Goal: Task Accomplishment & Management: Manage account settings

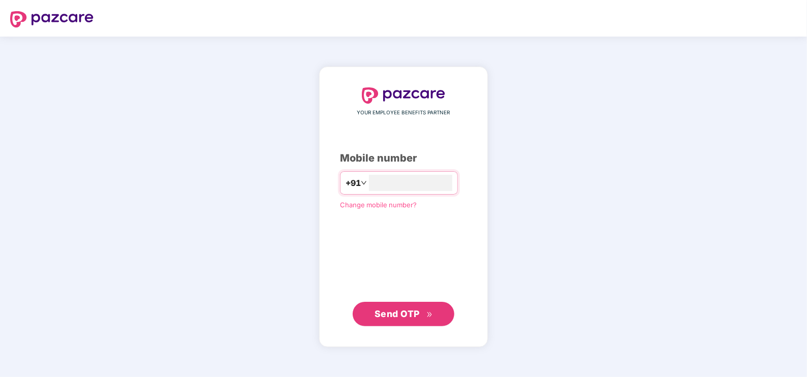
type input "**********"
click at [386, 311] on span "Send OTP" at bounding box center [397, 313] width 45 height 11
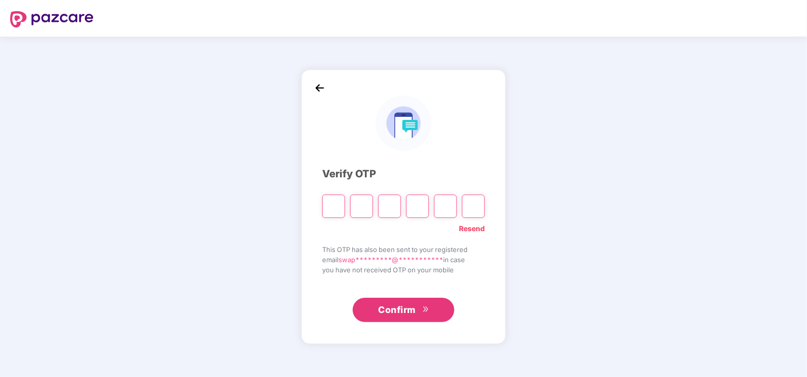
type input "*"
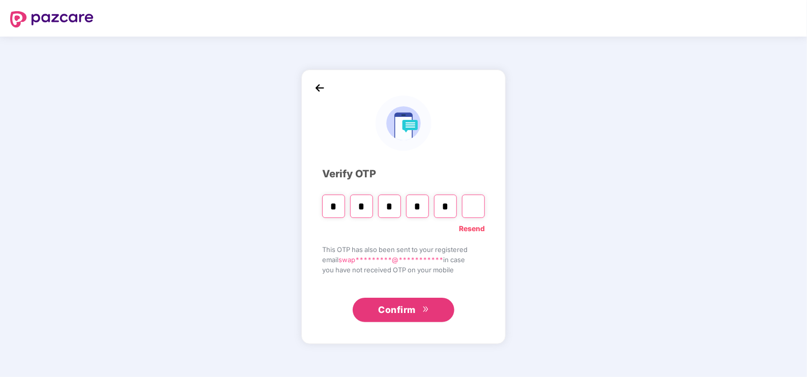
type input "*"
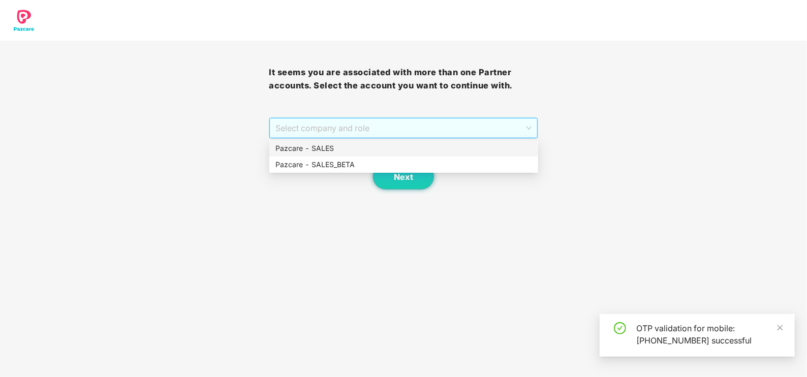
click at [336, 131] on span "Select company and role" at bounding box center [403, 127] width 256 height 19
click at [317, 155] on div "Pazcare - SALES" at bounding box center [403, 148] width 269 height 16
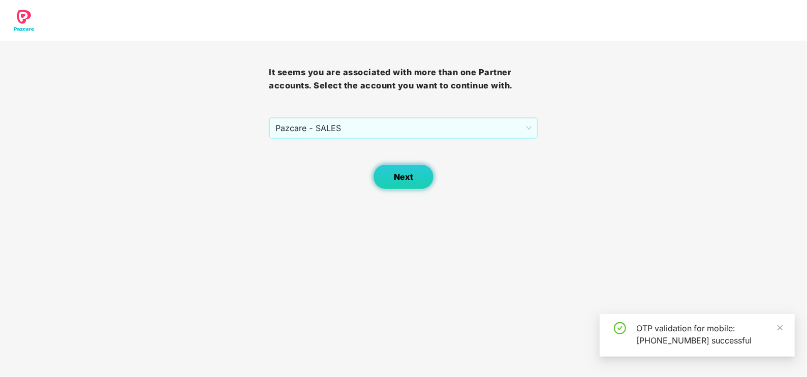
click at [397, 174] on span "Next" at bounding box center [403, 177] width 19 height 10
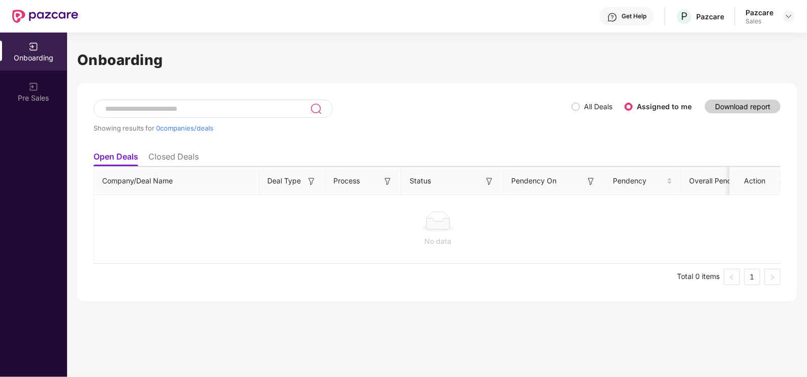
click at [785, 21] on div at bounding box center [789, 16] width 12 height 12
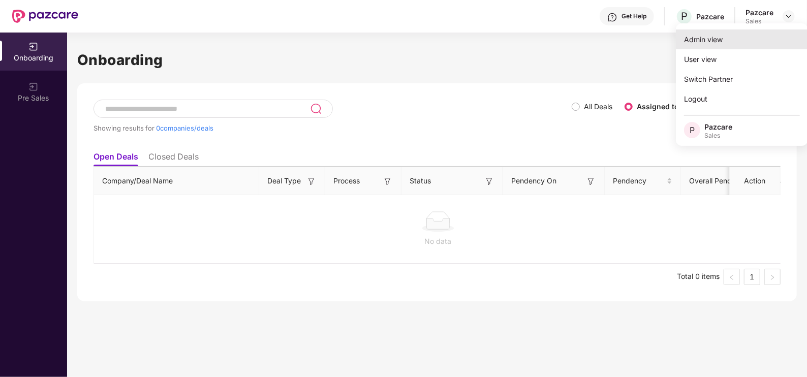
click at [742, 33] on div "Admin view" at bounding box center [742, 39] width 132 height 20
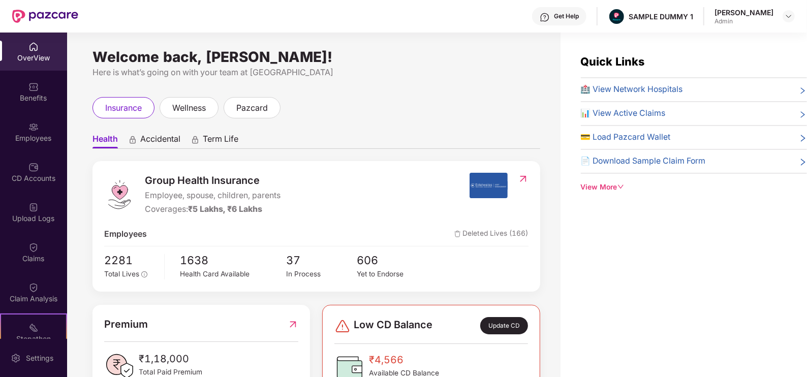
click at [565, 21] on div "Get Help" at bounding box center [559, 16] width 54 height 18
click at [684, 227] on div "Quick Links 🏥 View Network Hospitals 📊 View Active Claims 💳 Load Pazcard Wallet…" at bounding box center [684, 221] width 246 height 377
click at [592, 194] on div "Quick Links 🏥 View Network Hospitals 📊 View Active Claims 💳 Load Pazcard Wallet…" at bounding box center [684, 221] width 246 height 377
click at [602, 188] on div "View More" at bounding box center [694, 187] width 226 height 11
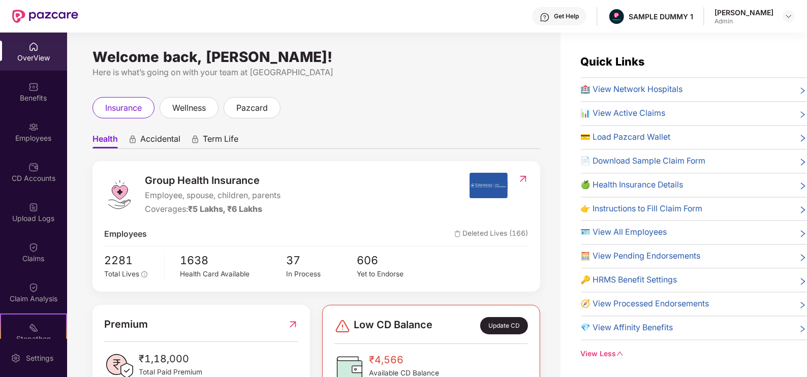
click at [605, 353] on div "View Less" at bounding box center [694, 354] width 226 height 11
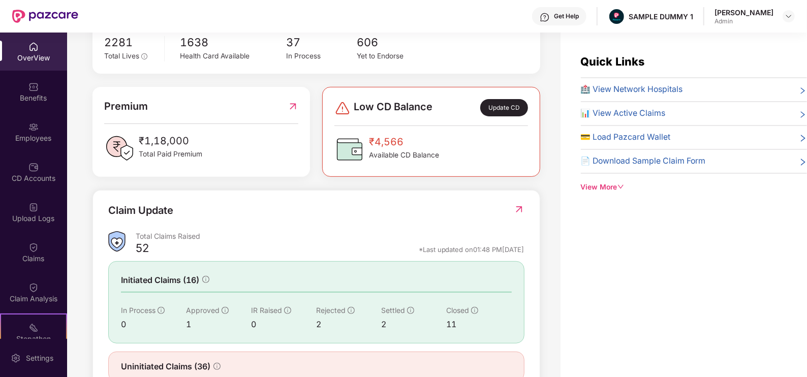
scroll to position [252, 0]
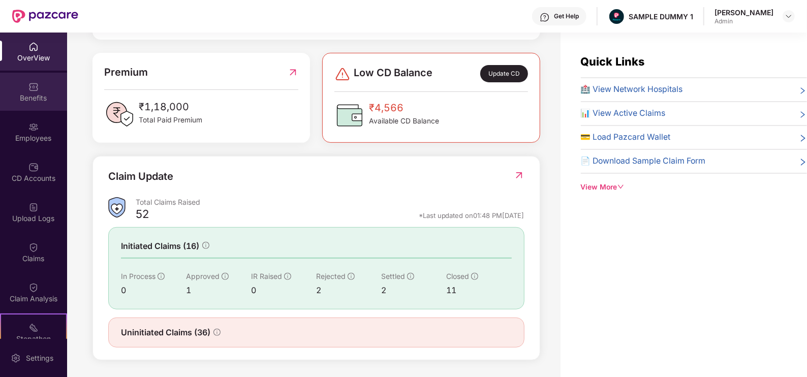
click at [43, 101] on div "Benefits" at bounding box center [33, 98] width 67 height 10
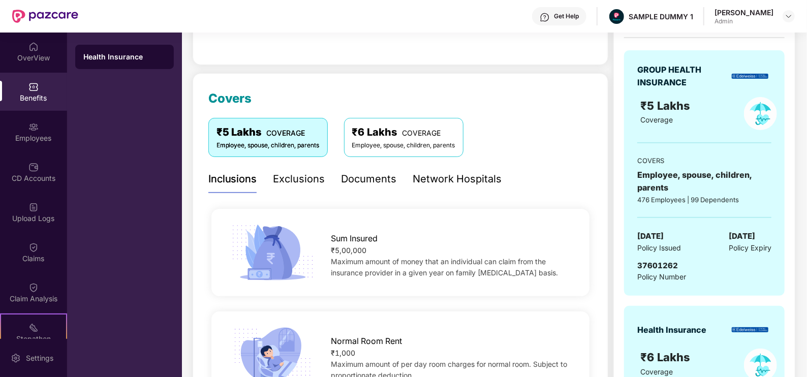
scroll to position [220, 0]
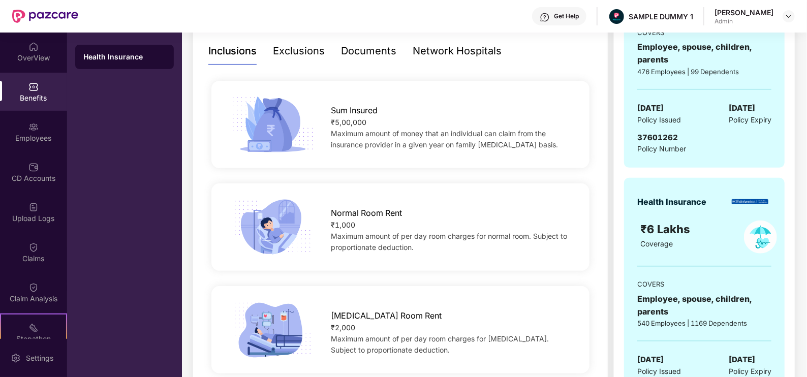
click at [296, 48] on div "Exclusions" at bounding box center [299, 51] width 52 height 16
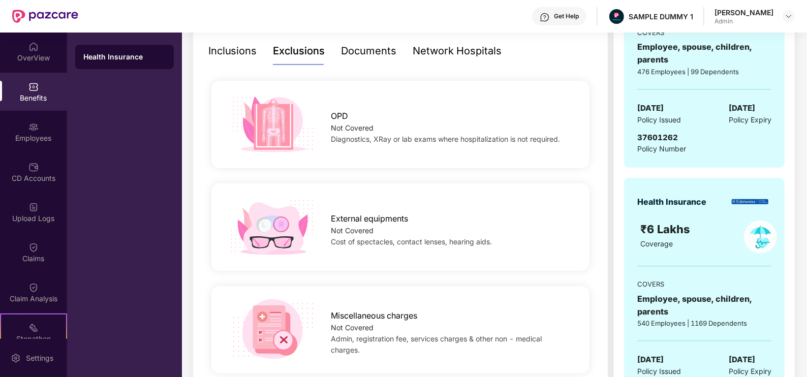
click at [365, 56] on div "Documents" at bounding box center [369, 51] width 55 height 16
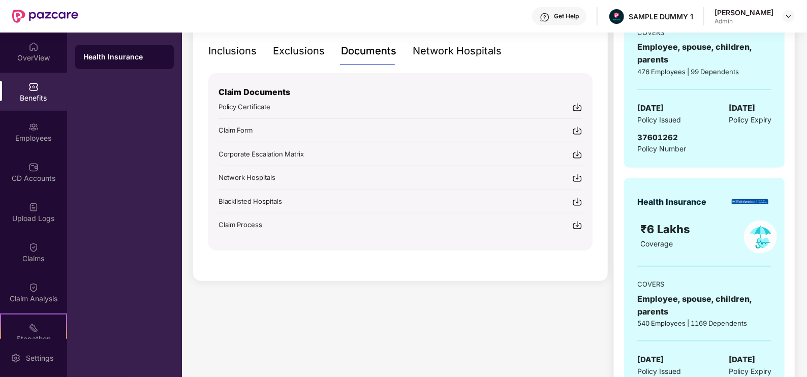
click at [443, 51] on div "Network Hospitals" at bounding box center [457, 51] width 89 height 16
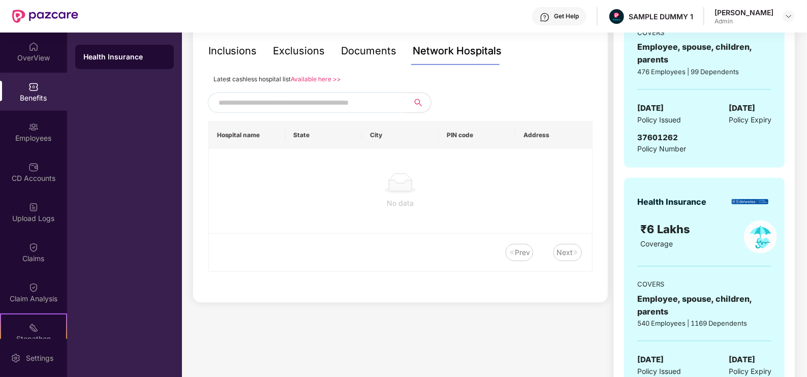
click at [292, 94] on span at bounding box center [307, 102] width 198 height 20
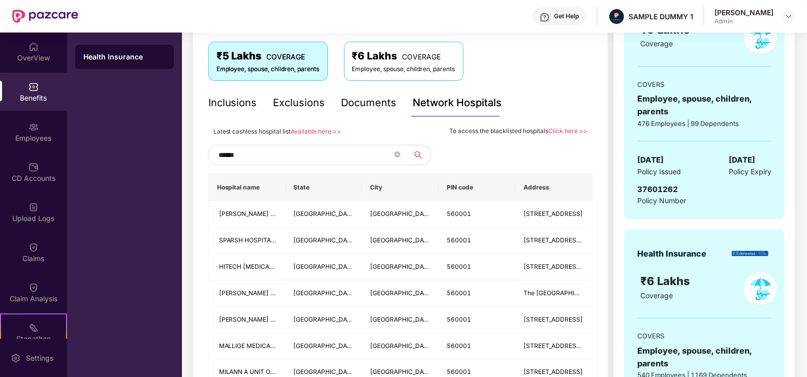
scroll to position [149, 0]
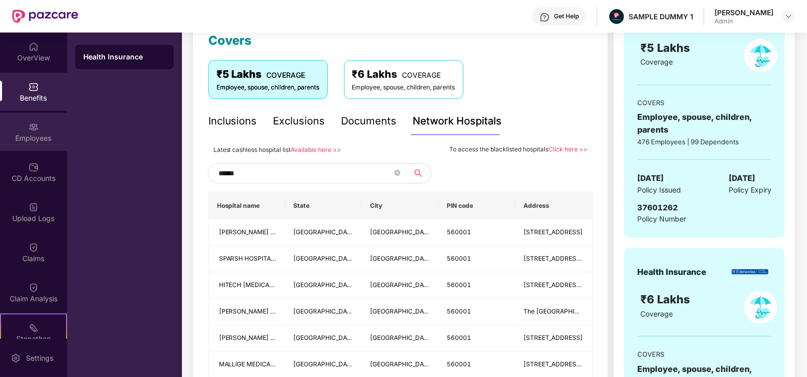
type input "******"
click at [52, 130] on div "Employees" at bounding box center [33, 132] width 67 height 38
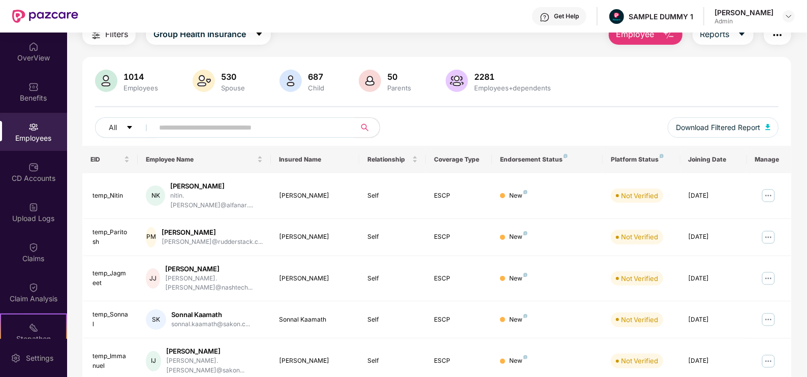
scroll to position [0, 0]
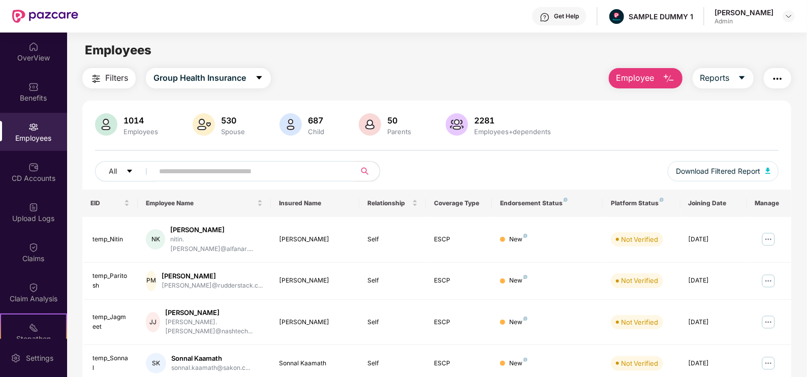
click at [644, 75] on span "Employee" at bounding box center [635, 78] width 38 height 13
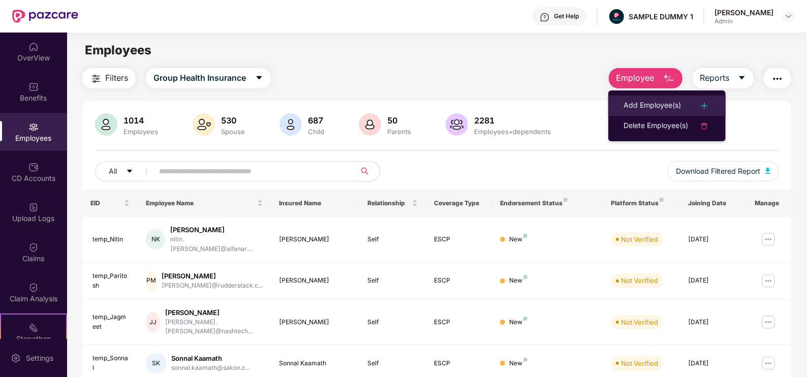
click at [645, 99] on li "Add Employee(s)" at bounding box center [666, 106] width 117 height 20
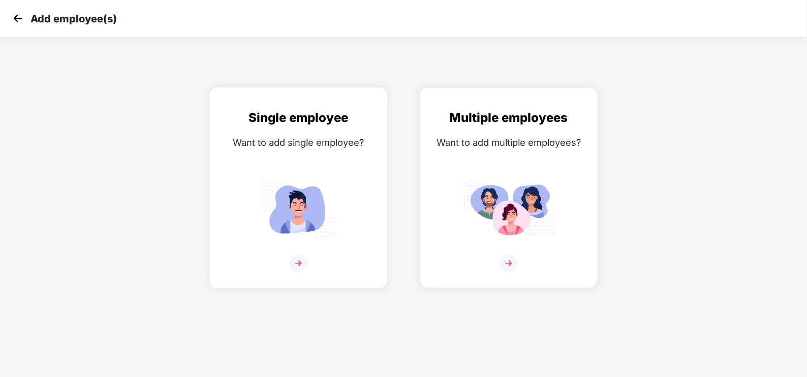
click at [282, 159] on div "Single employee Want to add single employee?" at bounding box center [298, 196] width 157 height 177
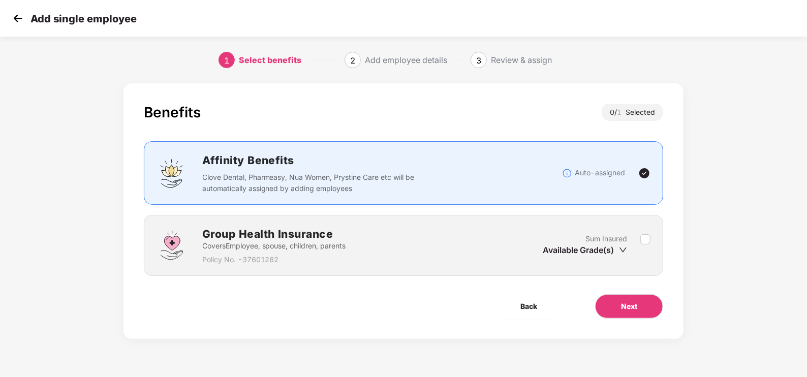
click at [15, 21] on img at bounding box center [17, 18] width 15 height 15
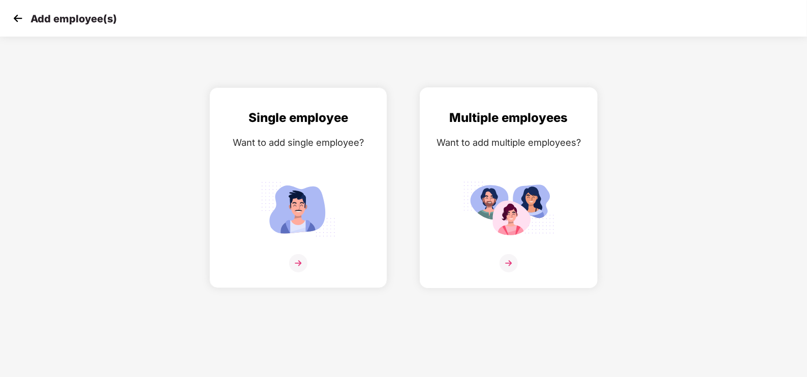
click at [512, 252] on div "Multiple employees Want to add multiple employees?" at bounding box center [508, 196] width 157 height 177
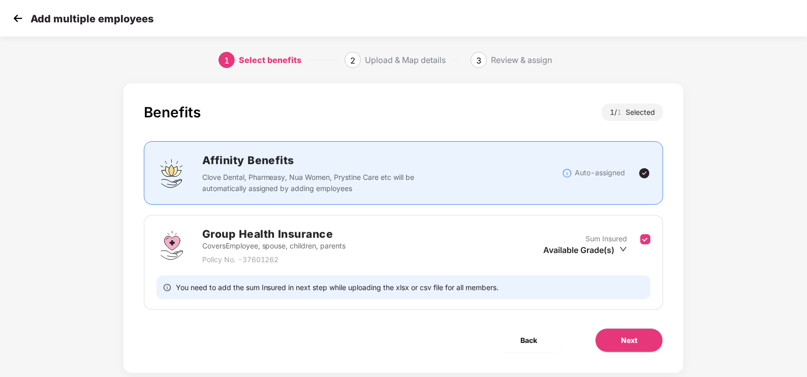
click at [18, 17] on img at bounding box center [17, 18] width 15 height 15
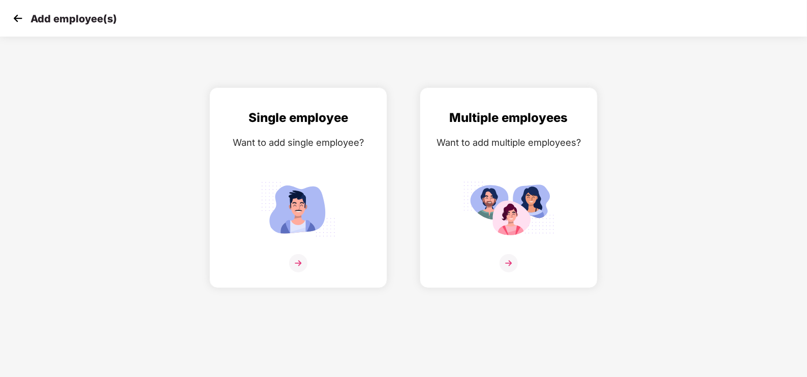
click at [18, 17] on img at bounding box center [17, 18] width 15 height 15
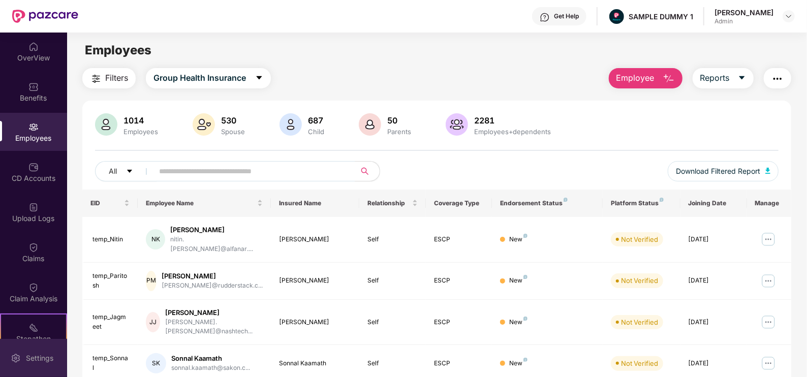
click at [44, 361] on div "Settings" at bounding box center [40, 358] width 34 height 10
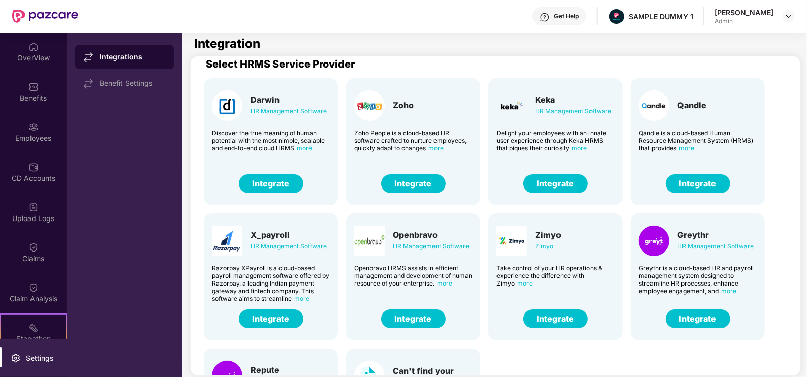
scroll to position [7, 0]
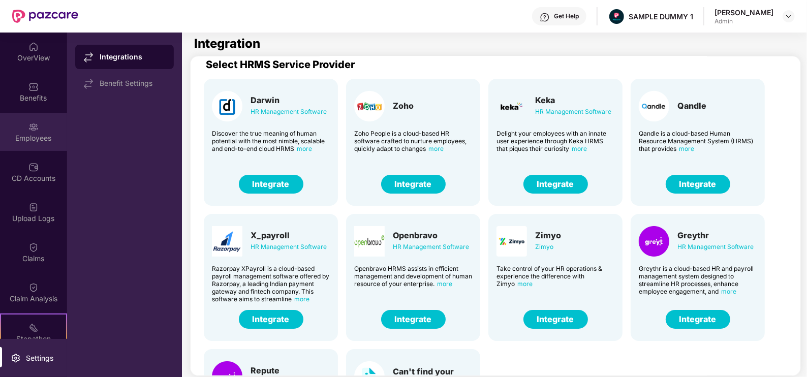
click at [40, 133] on div "Employees" at bounding box center [33, 138] width 67 height 10
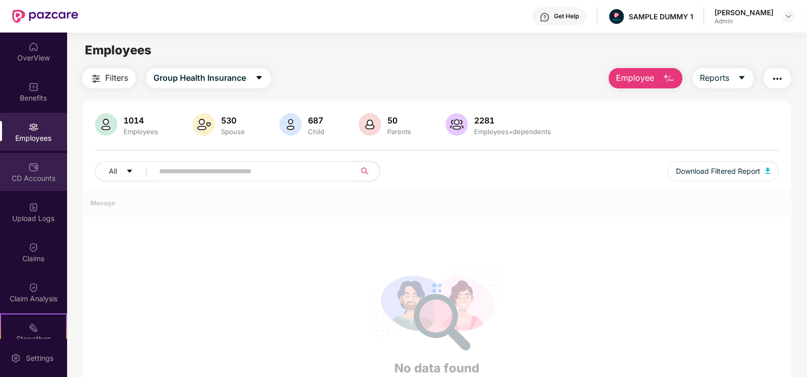
click at [33, 168] on img at bounding box center [33, 167] width 10 height 10
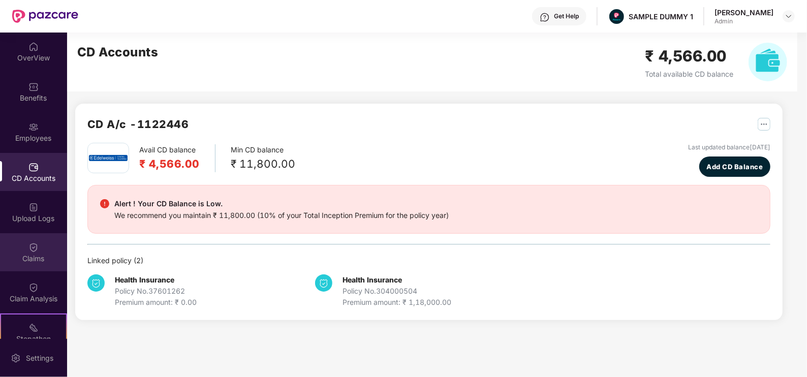
click at [26, 247] on div "Claims" at bounding box center [33, 252] width 67 height 38
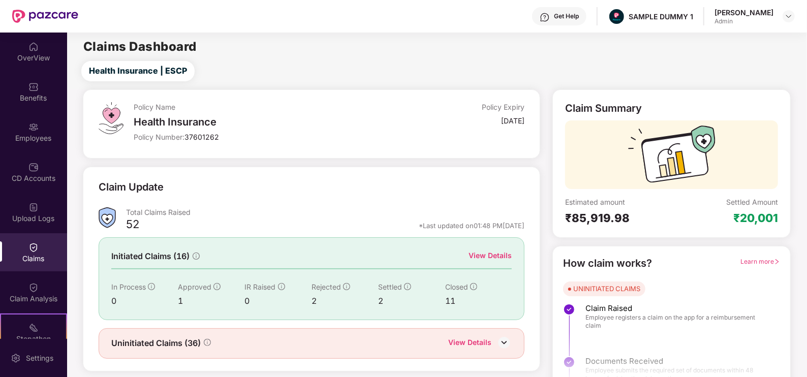
click at [482, 257] on div "View Details" at bounding box center [490, 255] width 43 height 11
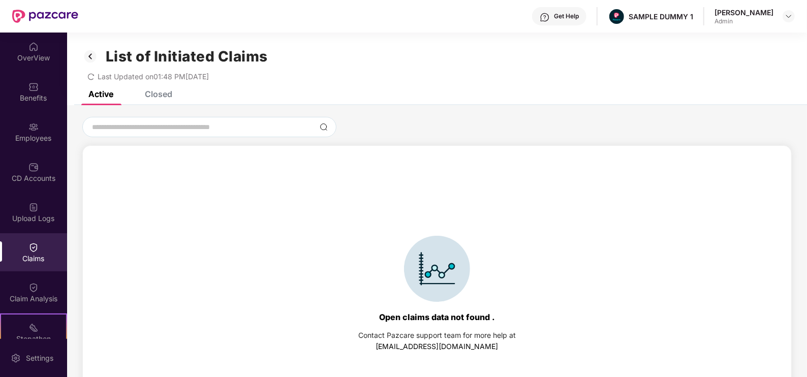
click at [155, 95] on div "Closed" at bounding box center [158, 94] width 27 height 10
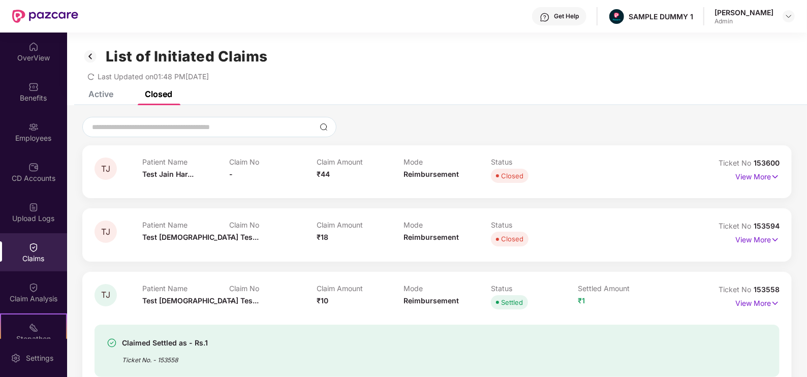
scroll to position [88, 0]
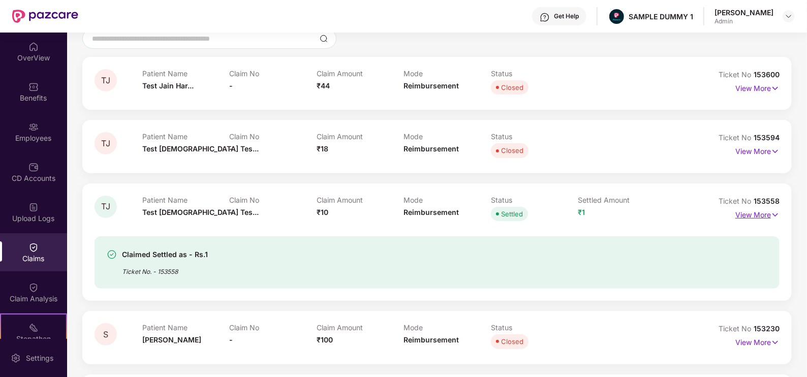
click at [760, 213] on p "View More" at bounding box center [757, 214] width 44 height 14
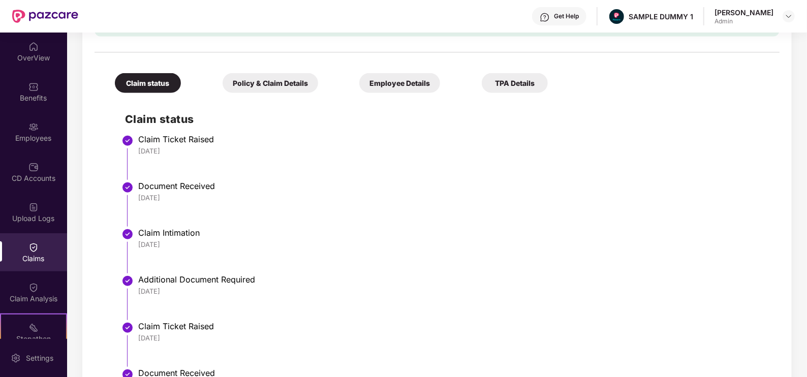
scroll to position [371, 0]
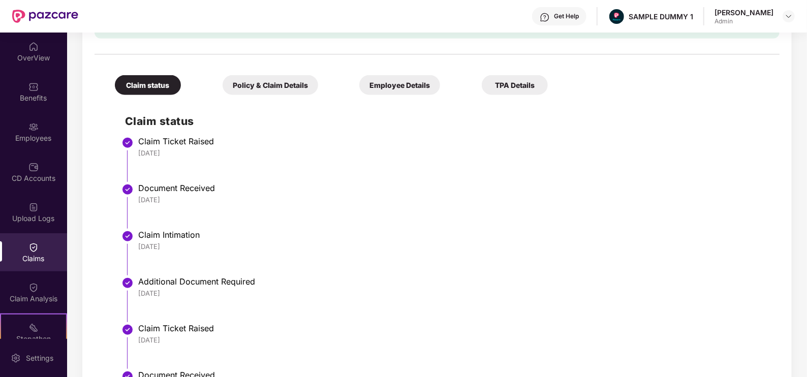
click at [269, 85] on div "Policy & Claim Details" at bounding box center [271, 85] width 96 height 20
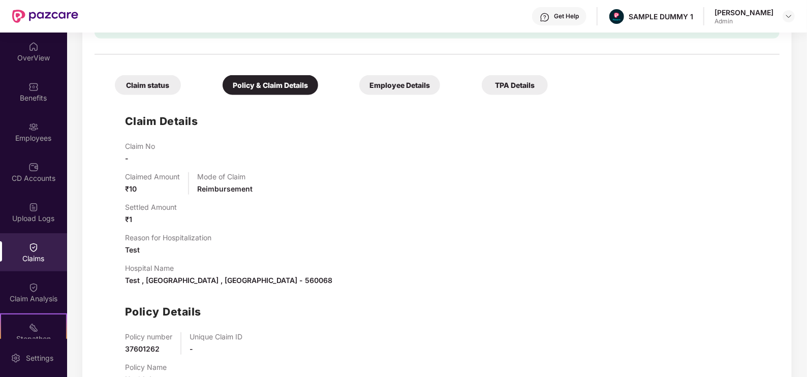
click at [394, 87] on div "Employee Details" at bounding box center [399, 85] width 81 height 20
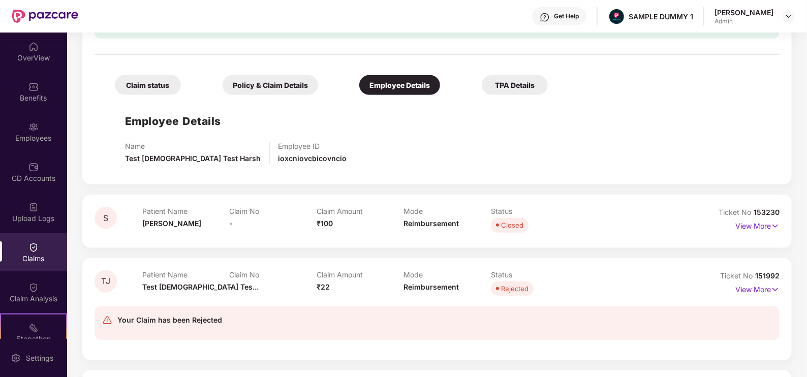
click at [530, 84] on div "TPA Details" at bounding box center [515, 85] width 66 height 20
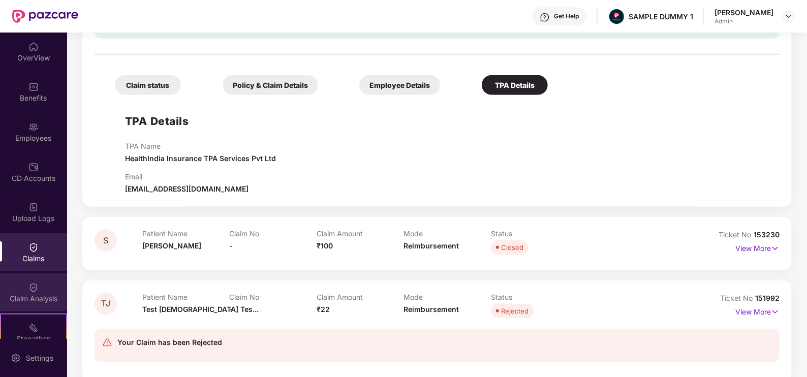
click at [37, 285] on div "Claim Analysis" at bounding box center [33, 292] width 67 height 38
